Goal: Register for event/course

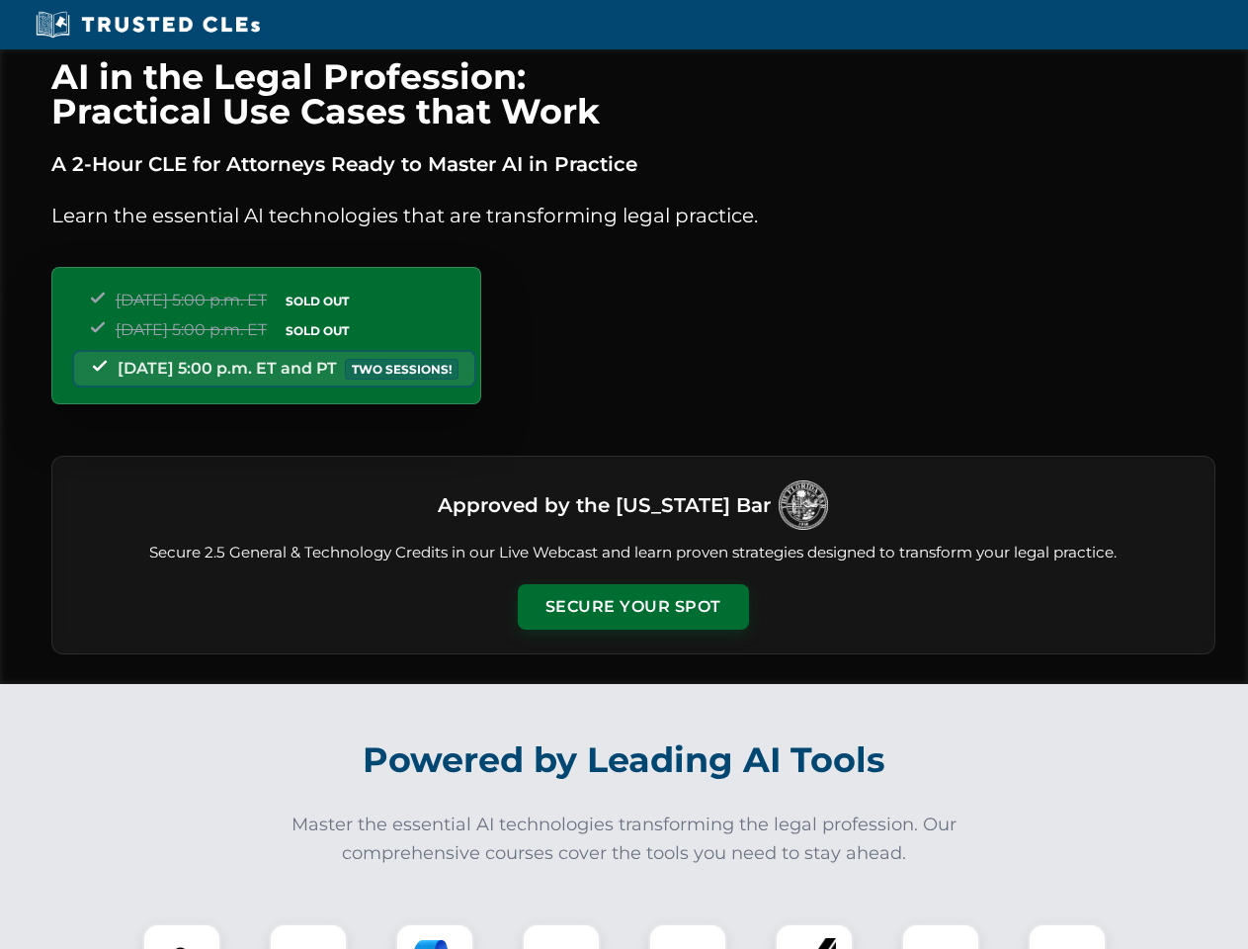
click at [633, 607] on button "Secure Your Spot" at bounding box center [633, 606] width 231 height 45
click at [182, 936] on img at bounding box center [181, 962] width 57 height 57
click at [308, 936] on div at bounding box center [308, 962] width 79 height 79
